Goal: Task Accomplishment & Management: Complete application form

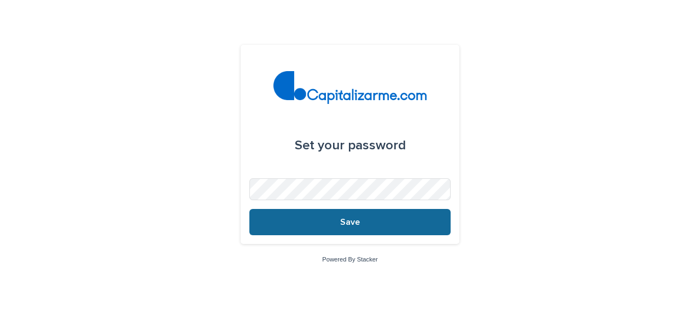
click at [326, 228] on button "Save" at bounding box center [349, 222] width 201 height 26
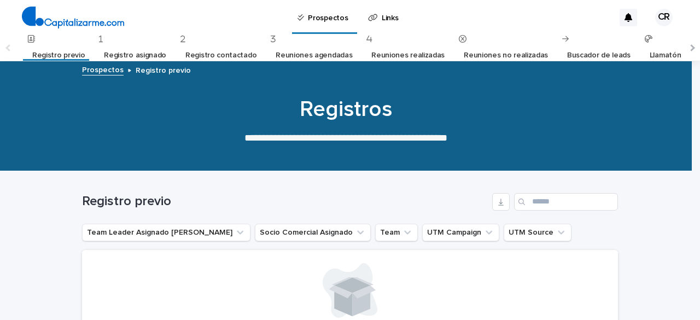
click at [123, 56] on link "Registro asignado" at bounding box center [135, 56] width 62 height 26
